Goal: Navigation & Orientation: Find specific page/section

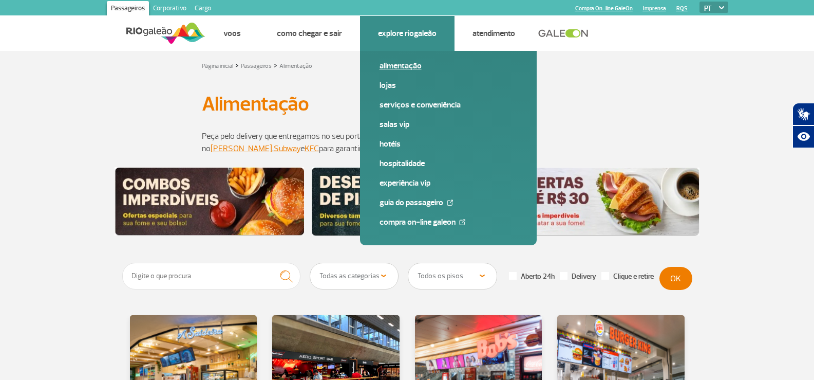
click at [393, 66] on link "Alimentação" at bounding box center [449, 65] width 138 height 11
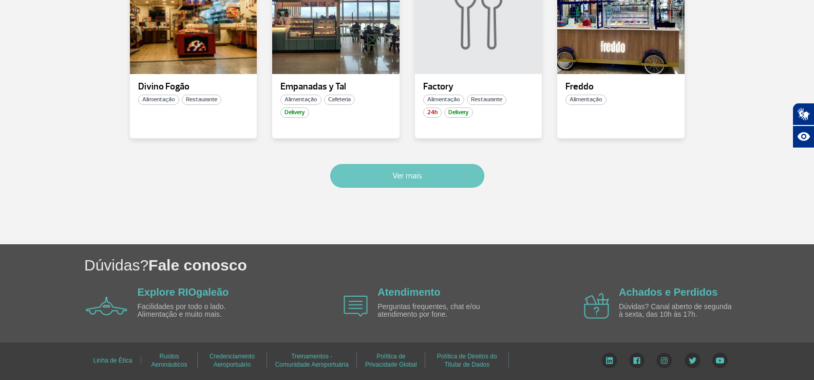
click at [400, 171] on button "Ver mais" at bounding box center [407, 176] width 154 height 24
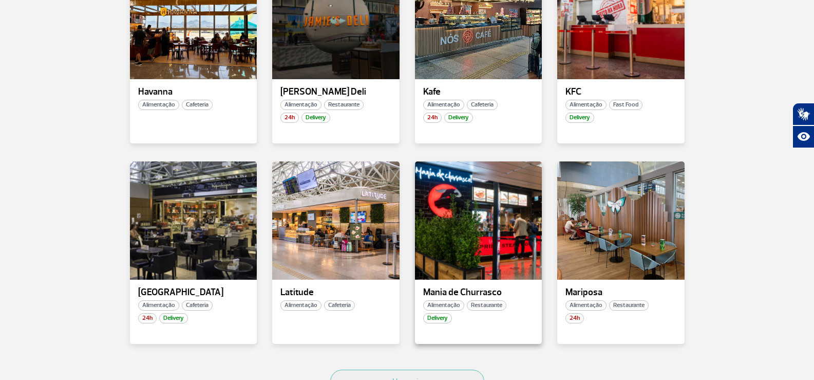
scroll to position [1116, 0]
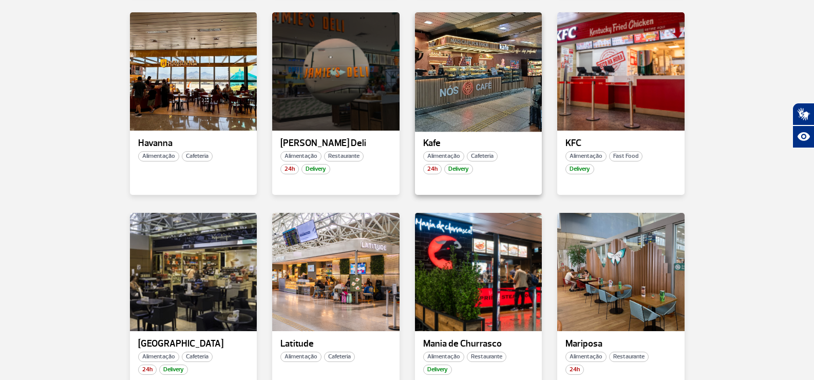
click at [477, 100] on div at bounding box center [477, 71] width 129 height 121
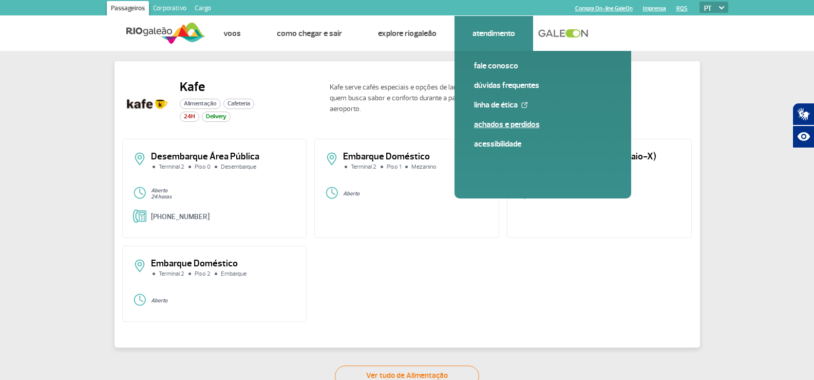
click at [503, 125] on link "Achados e Perdidos" at bounding box center [543, 124] width 138 height 11
